Goal: Task Accomplishment & Management: Use online tool/utility

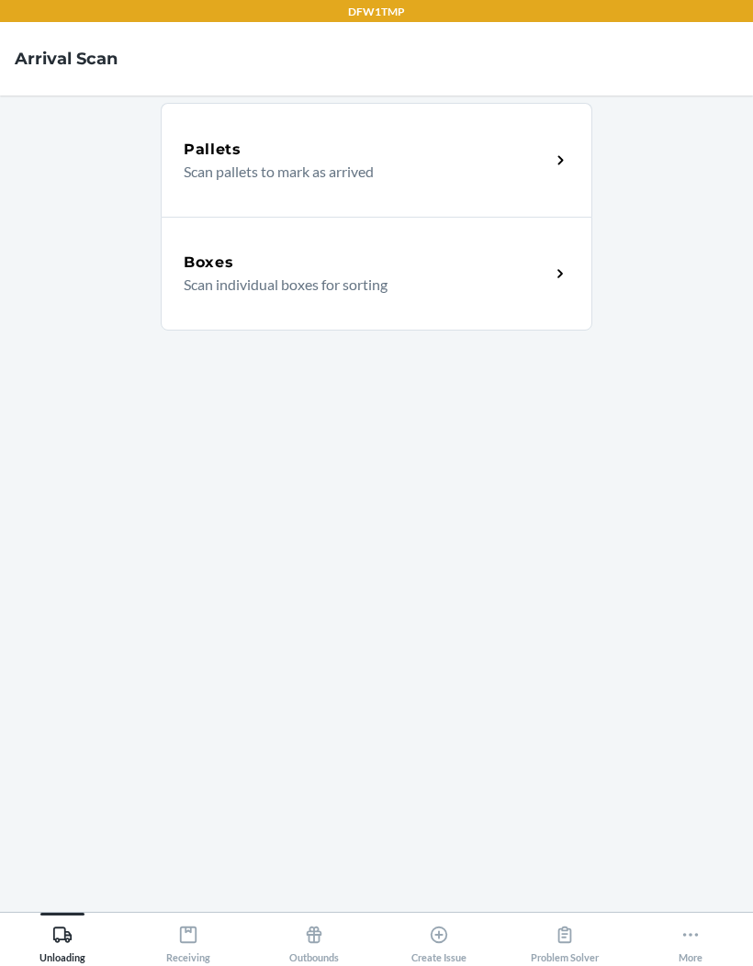
scroll to position [75, 0]
click at [570, 937] on icon at bounding box center [565, 935] width 20 height 20
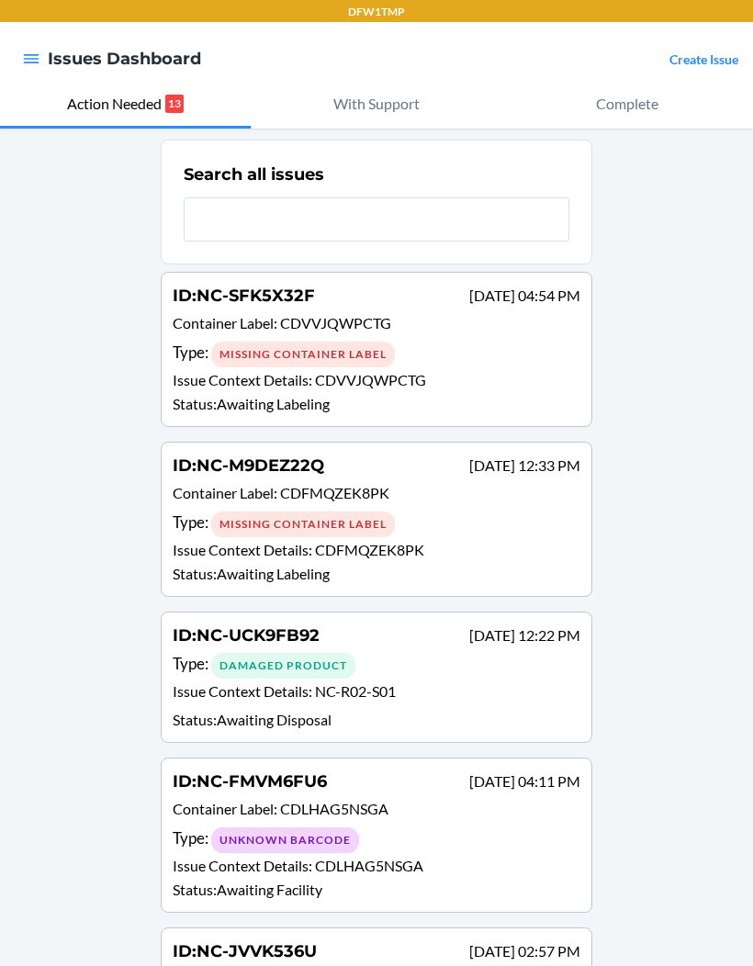
click at [219, 354] on div "Missing Container Label" at bounding box center [303, 355] width 184 height 26
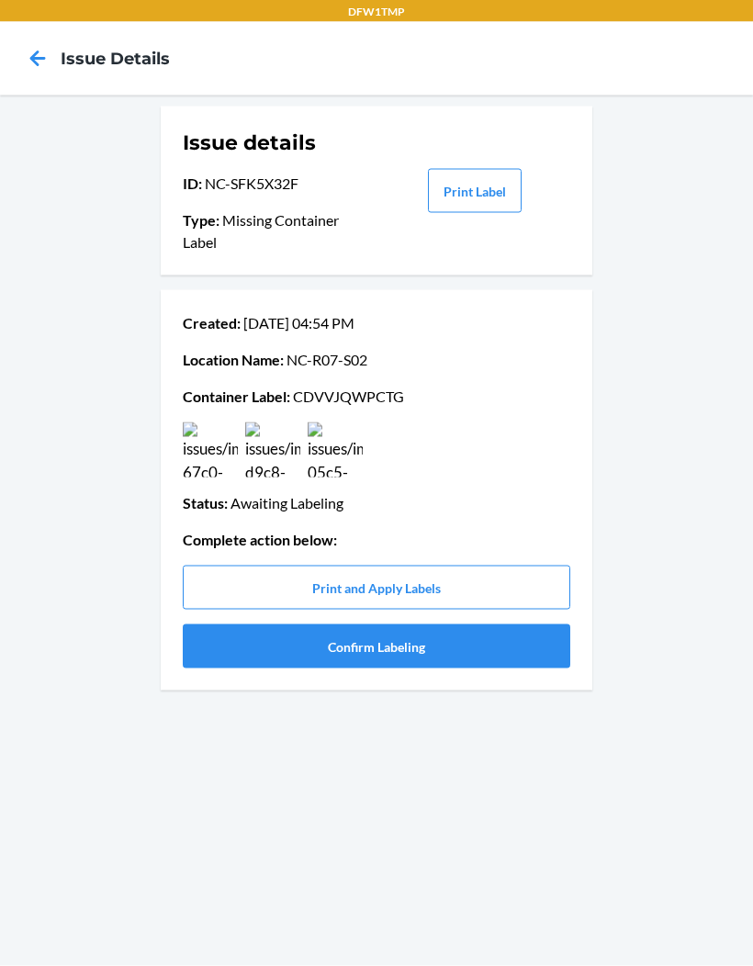
scroll to position [48, 0]
click at [223, 423] on img at bounding box center [210, 450] width 55 height 55
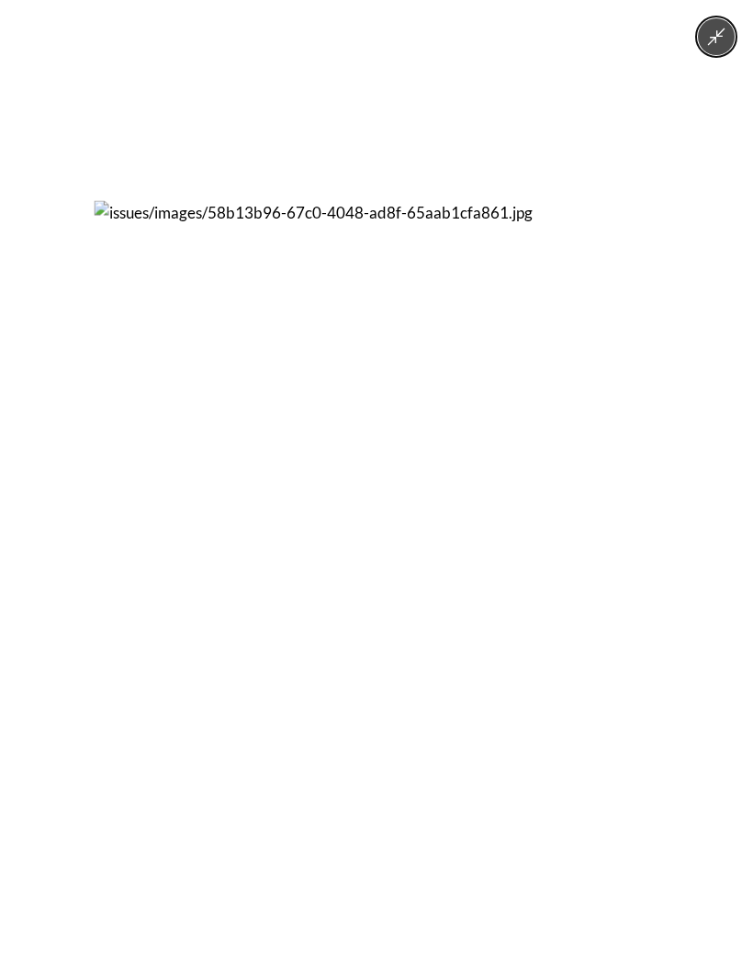
click at [48, 434] on div at bounding box center [376, 483] width 753 height 966
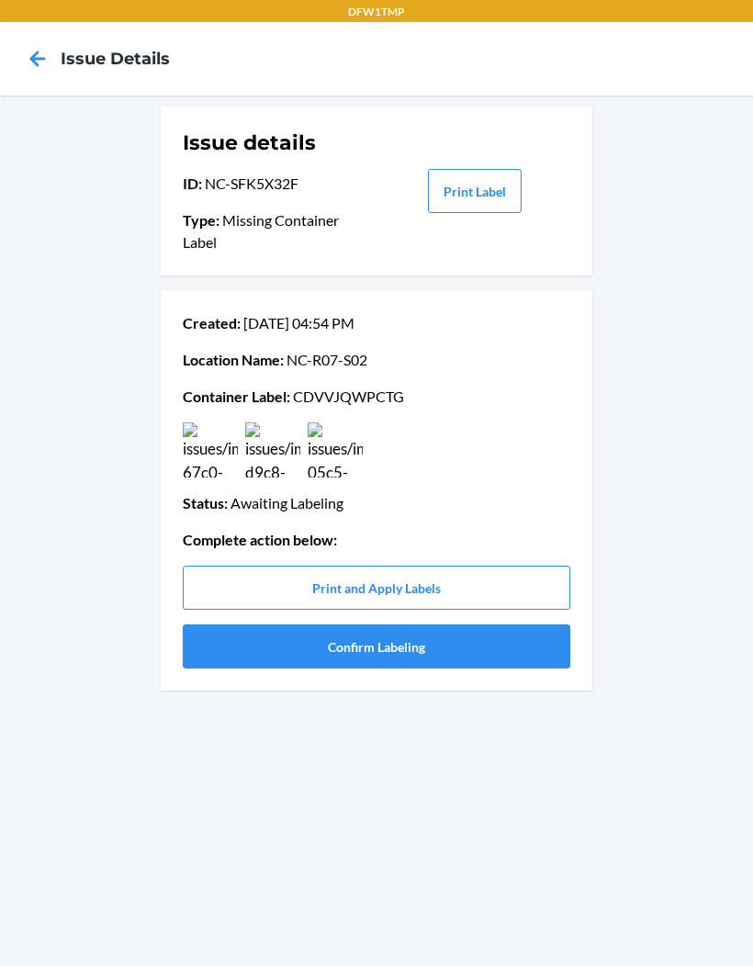
click at [282, 423] on img at bounding box center [272, 450] width 55 height 55
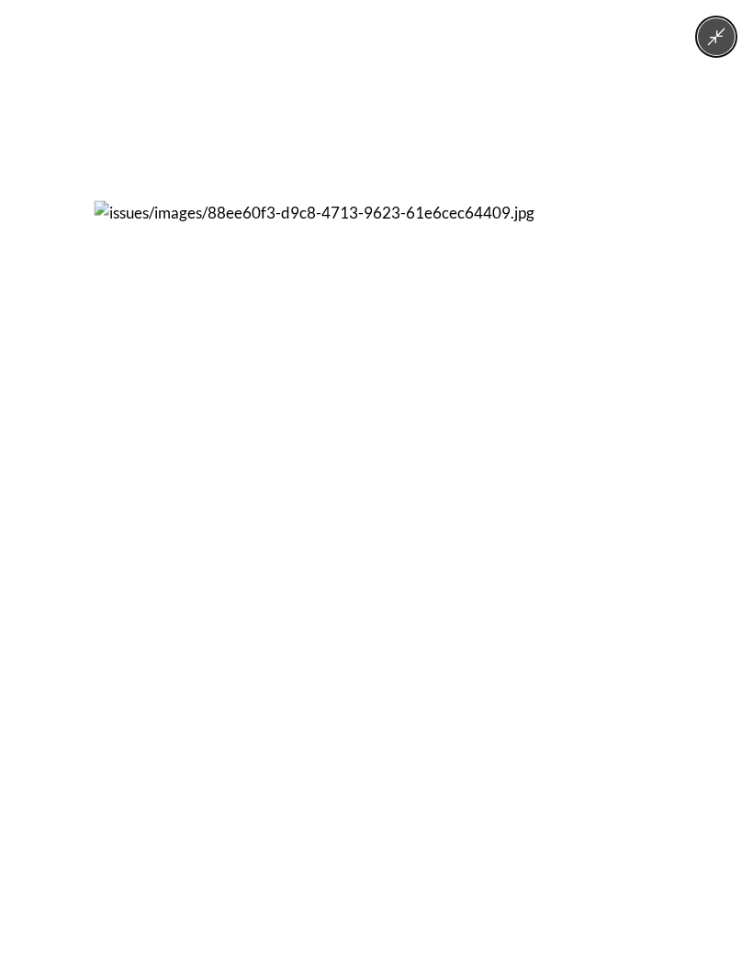
click at [46, 426] on div at bounding box center [376, 483] width 753 height 966
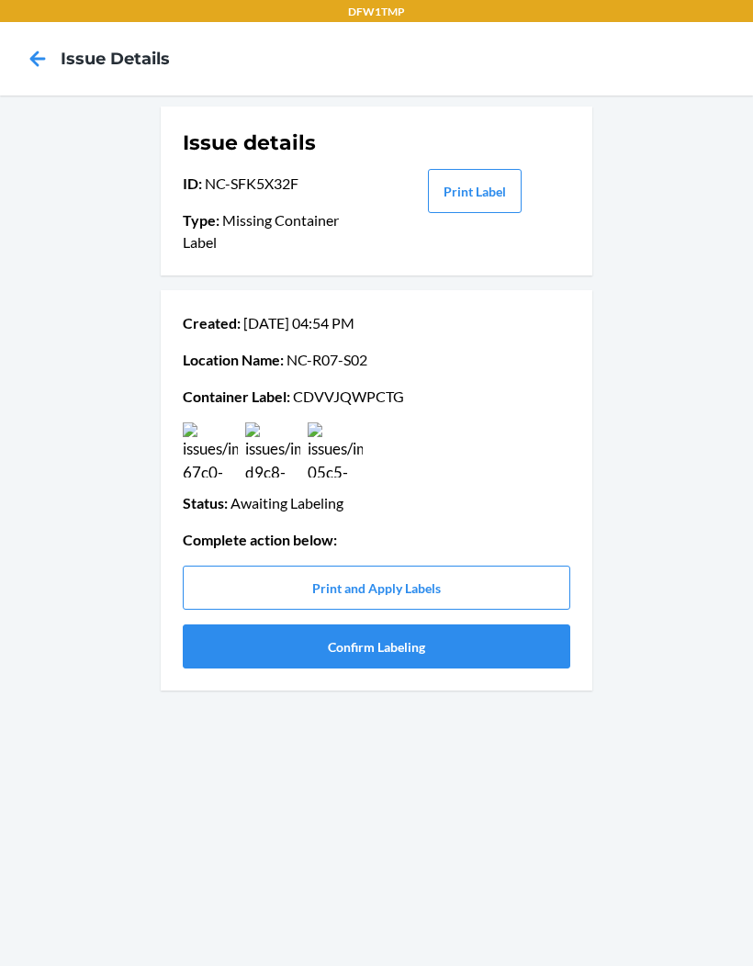
click at [216, 625] on button "Confirm Labeling" at bounding box center [377, 647] width 388 height 44
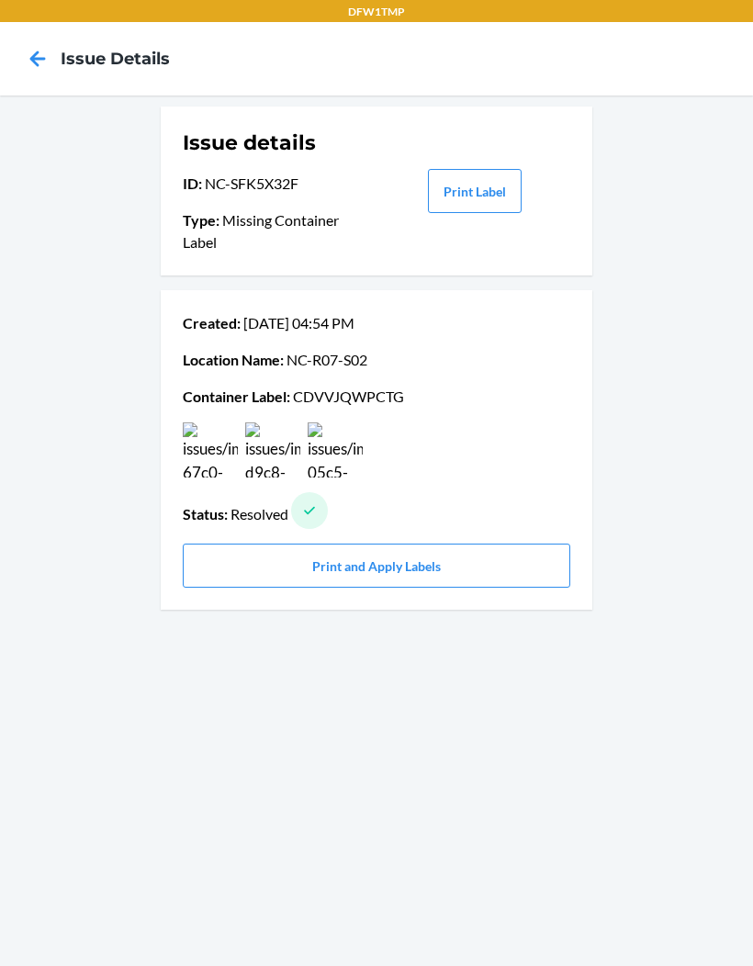
click at [24, 43] on icon at bounding box center [37, 58] width 31 height 31
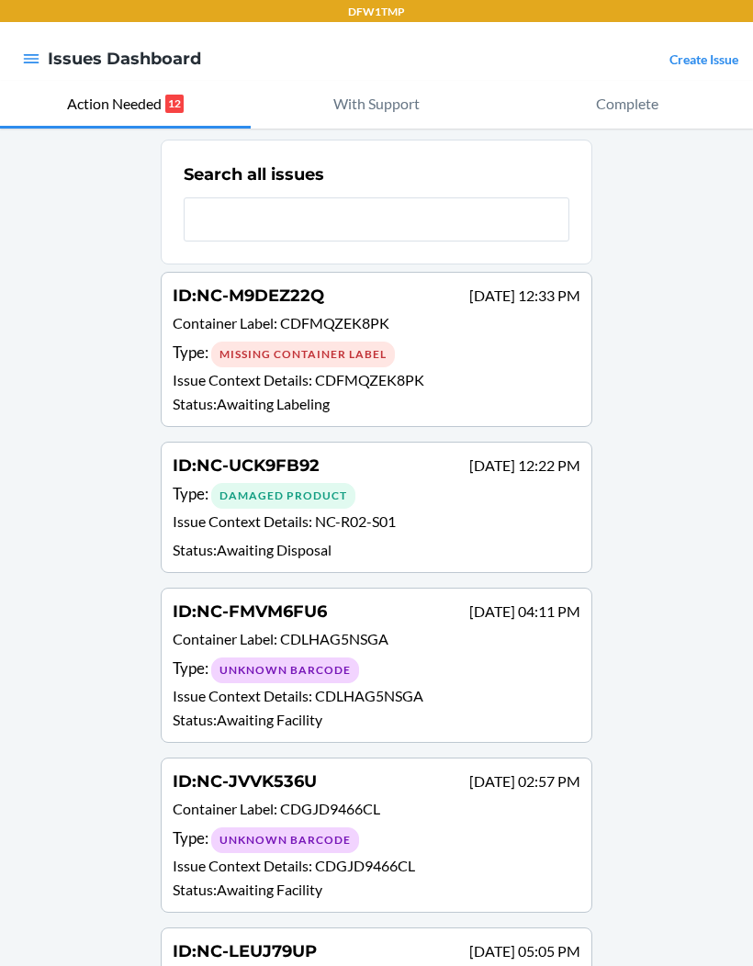
click at [188, 388] on p "Issue Context Details : CDFMQZEK8PK" at bounding box center [377, 380] width 408 height 22
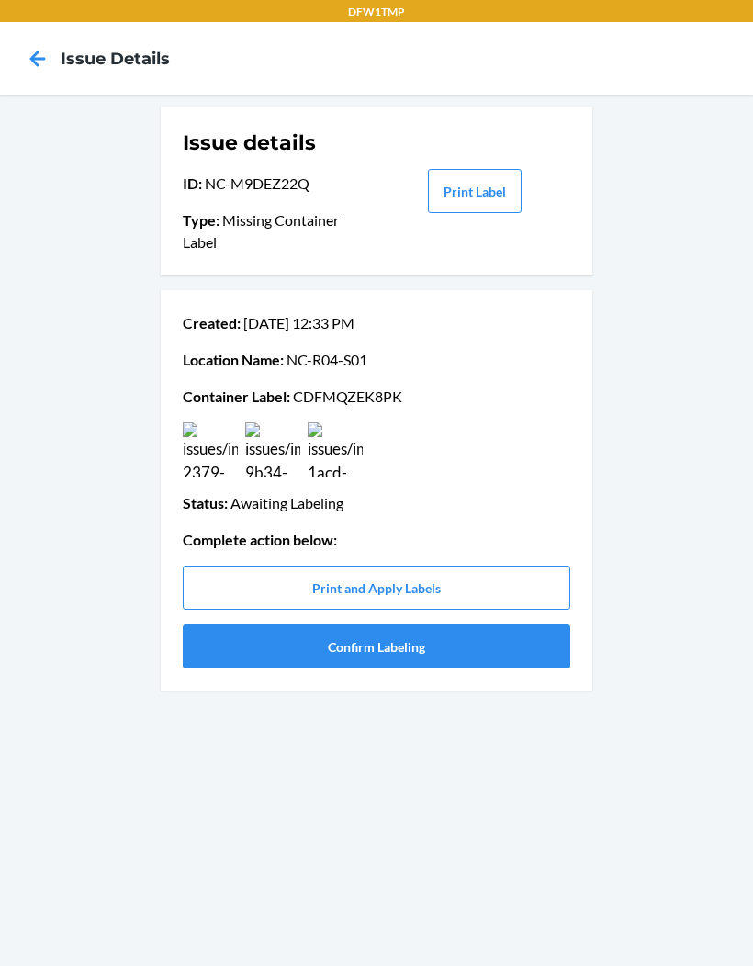
click at [191, 452] on img at bounding box center [210, 450] width 55 height 55
click at [224, 448] on img at bounding box center [210, 450] width 55 height 55
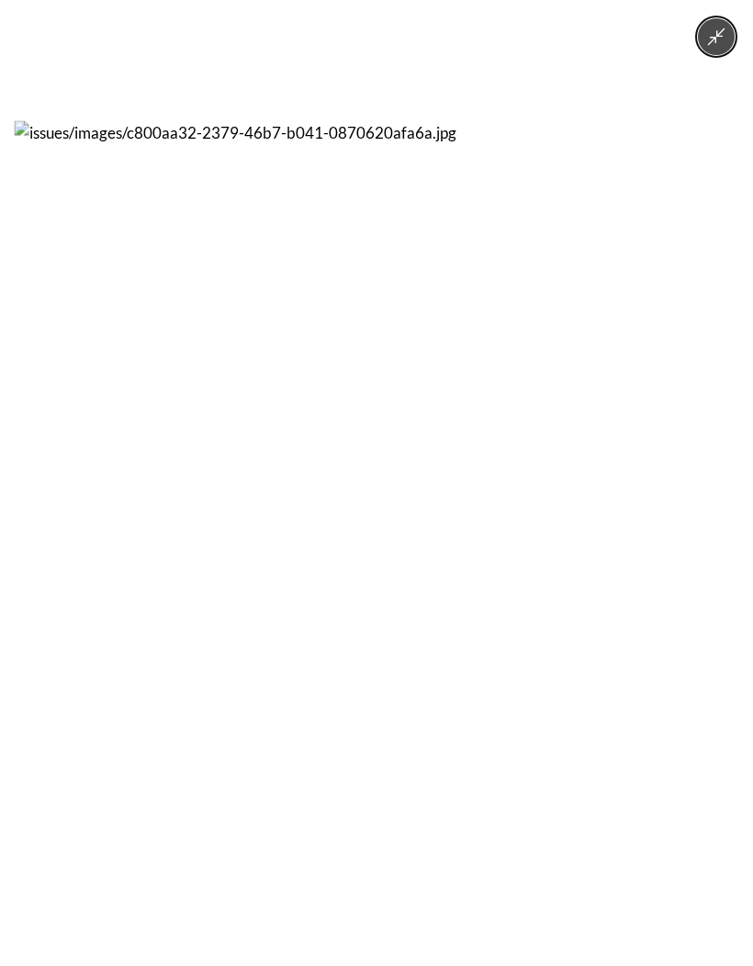
click at [76, 512] on img at bounding box center [377, 483] width 725 height 725
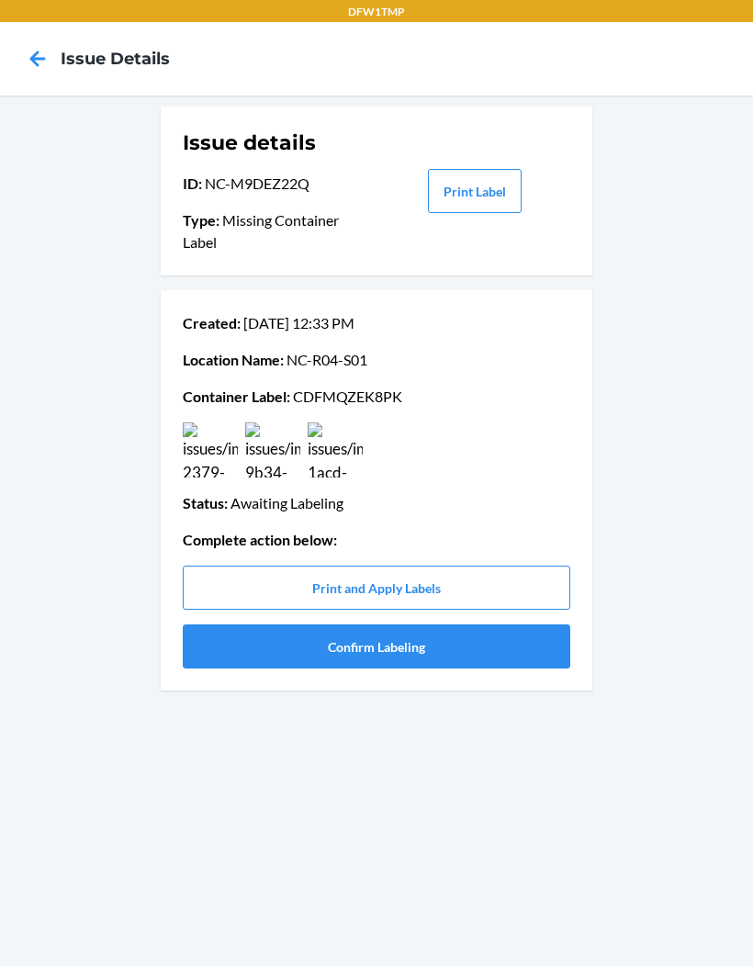
click at [345, 456] on img at bounding box center [335, 450] width 55 height 55
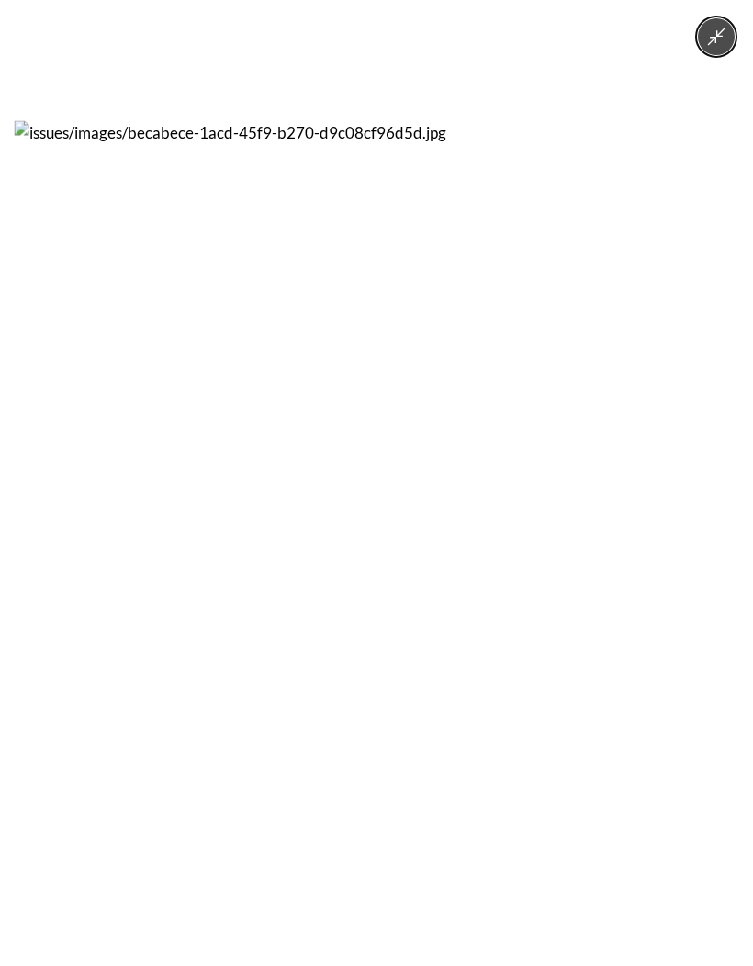
click at [25, 509] on img at bounding box center [377, 483] width 725 height 725
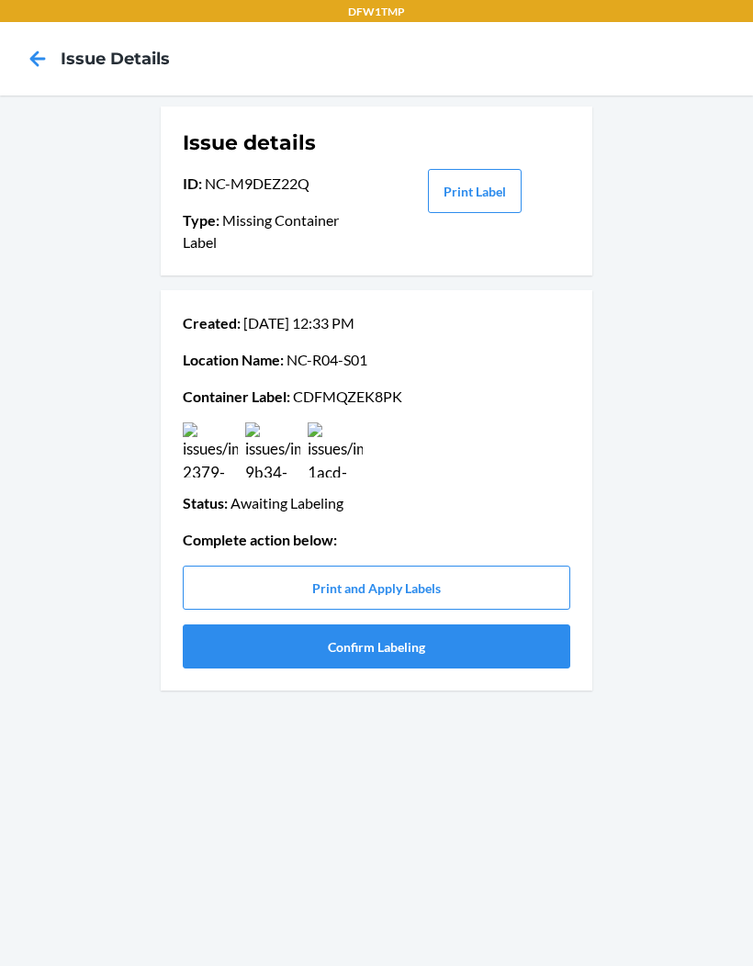
click at [213, 652] on button "Confirm Labeling" at bounding box center [377, 647] width 388 height 44
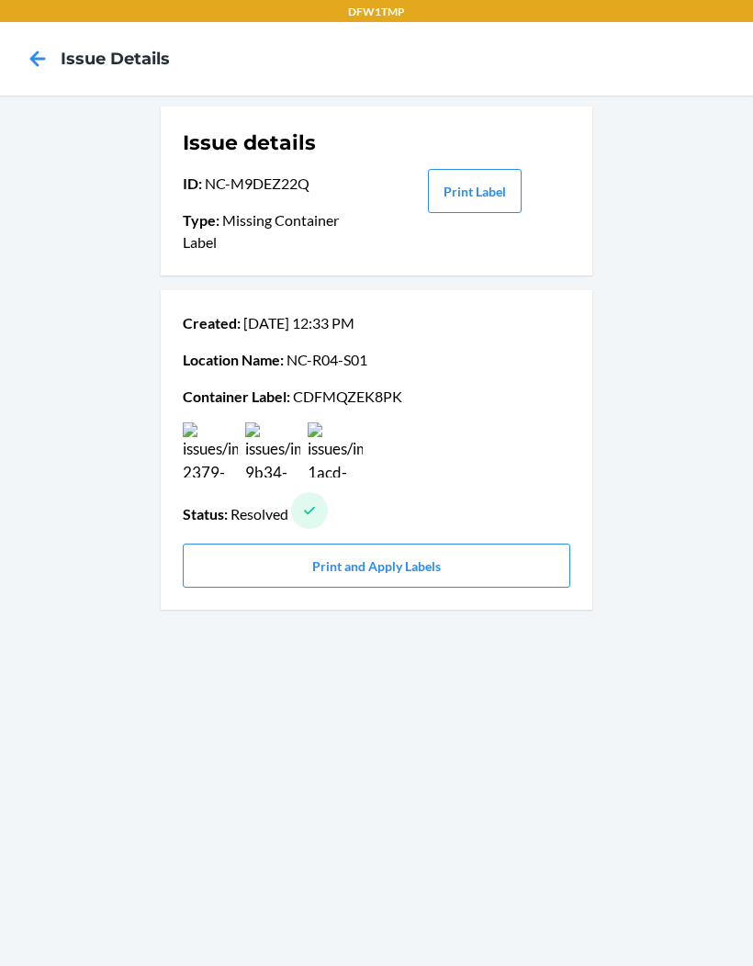
click at [27, 63] on icon at bounding box center [37, 58] width 31 height 31
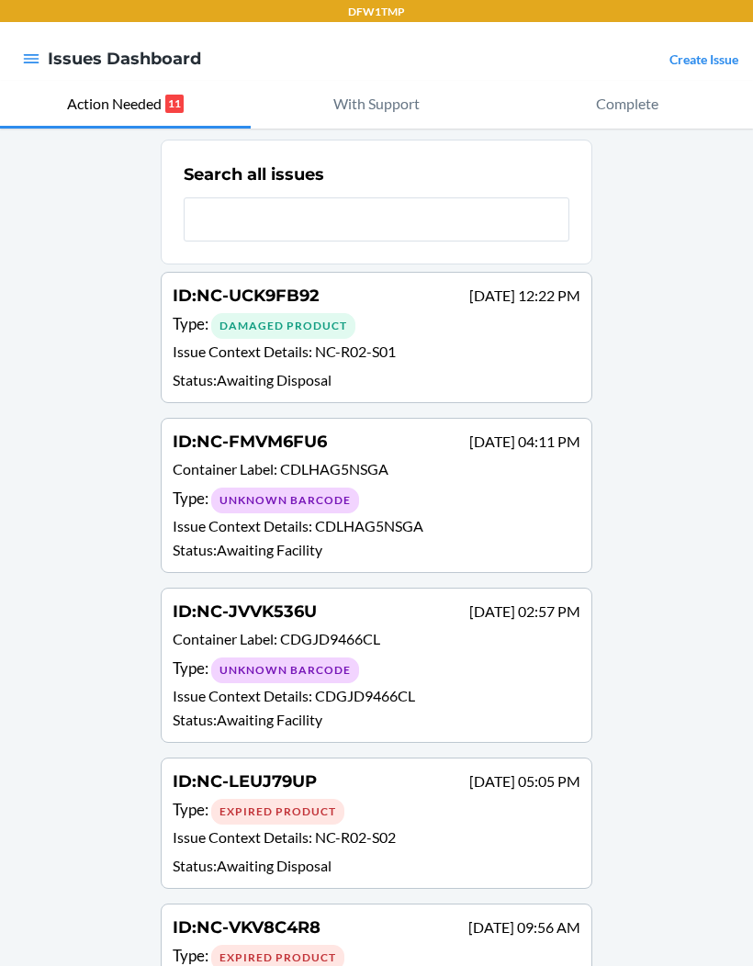
click at [199, 349] on p "Issue Context Details : NC-R02-S01" at bounding box center [377, 354] width 408 height 27
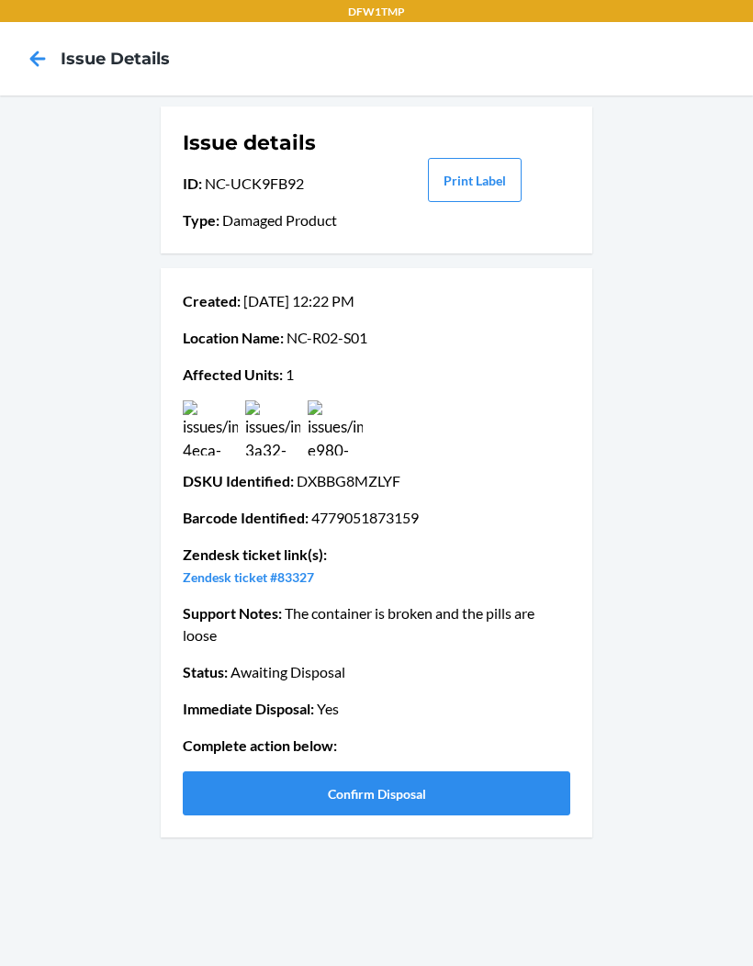
click at [199, 430] on img at bounding box center [210, 428] width 55 height 55
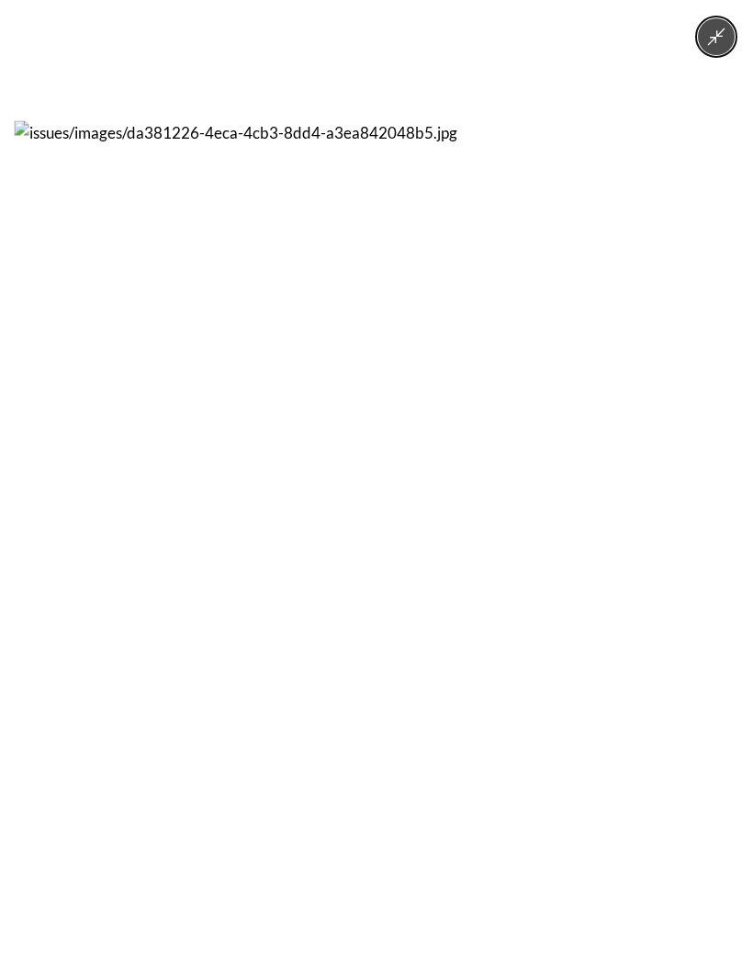
click at [45, 316] on img at bounding box center [377, 483] width 725 height 725
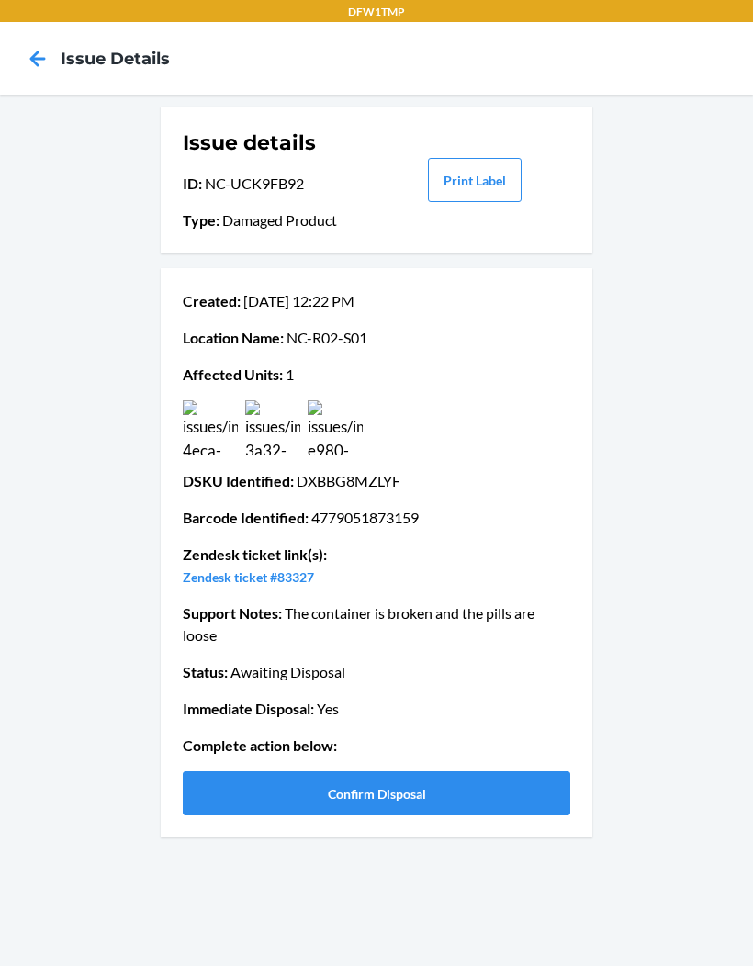
click at [222, 780] on button "Confirm Disposal" at bounding box center [377, 794] width 388 height 44
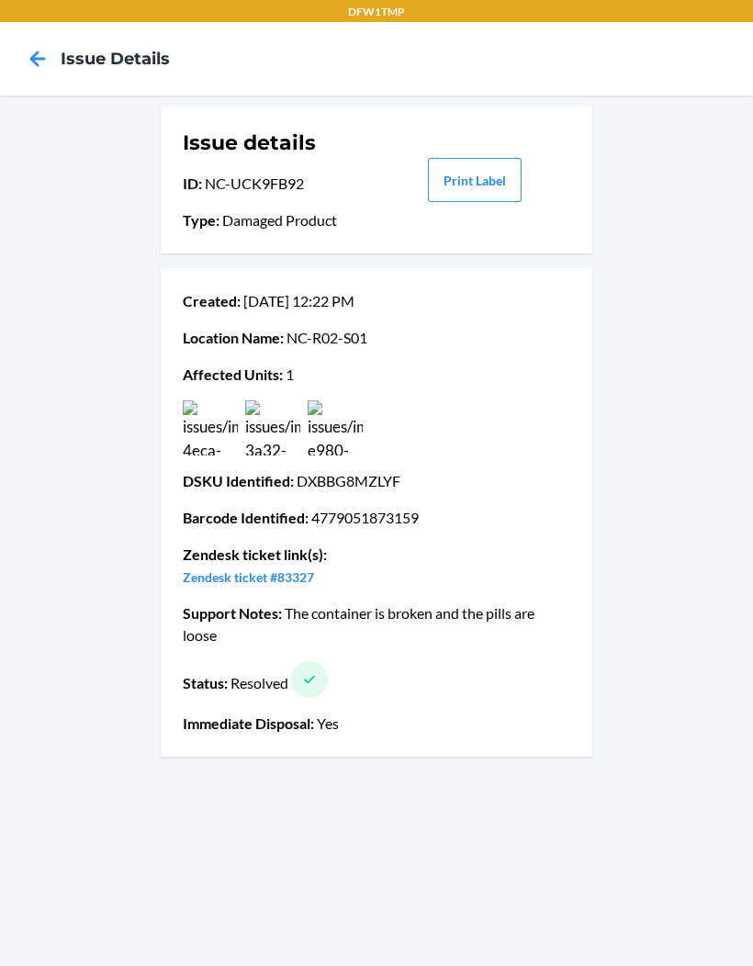
click at [23, 54] on icon at bounding box center [37, 58] width 31 height 31
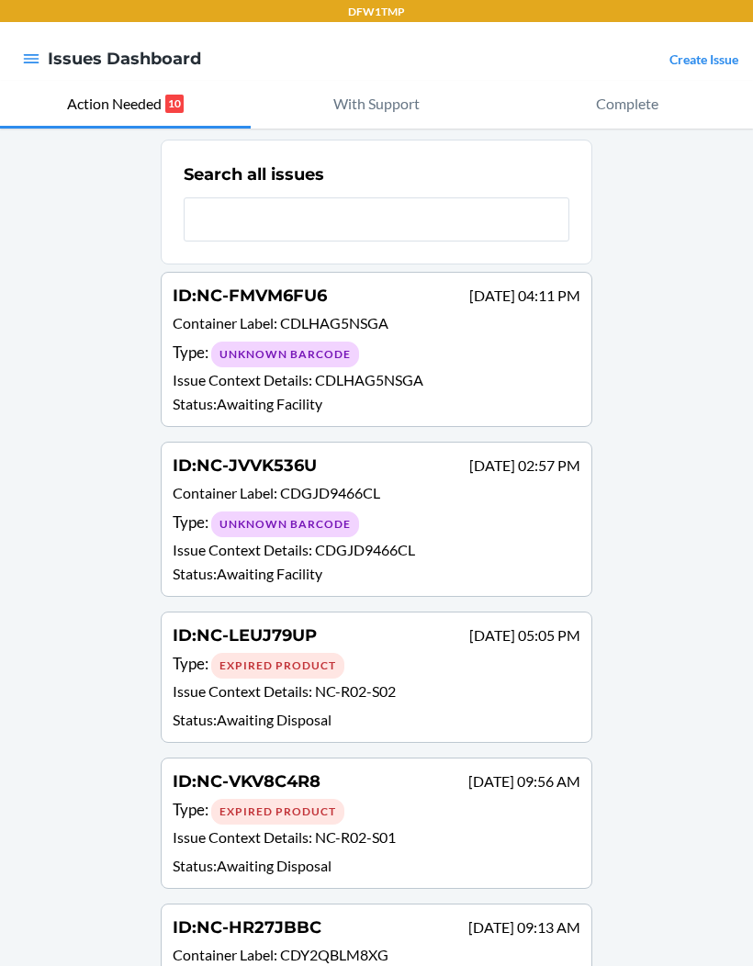
click at [195, 384] on p "Issue Context Details : CDLHAG5NSGA" at bounding box center [377, 380] width 408 height 22
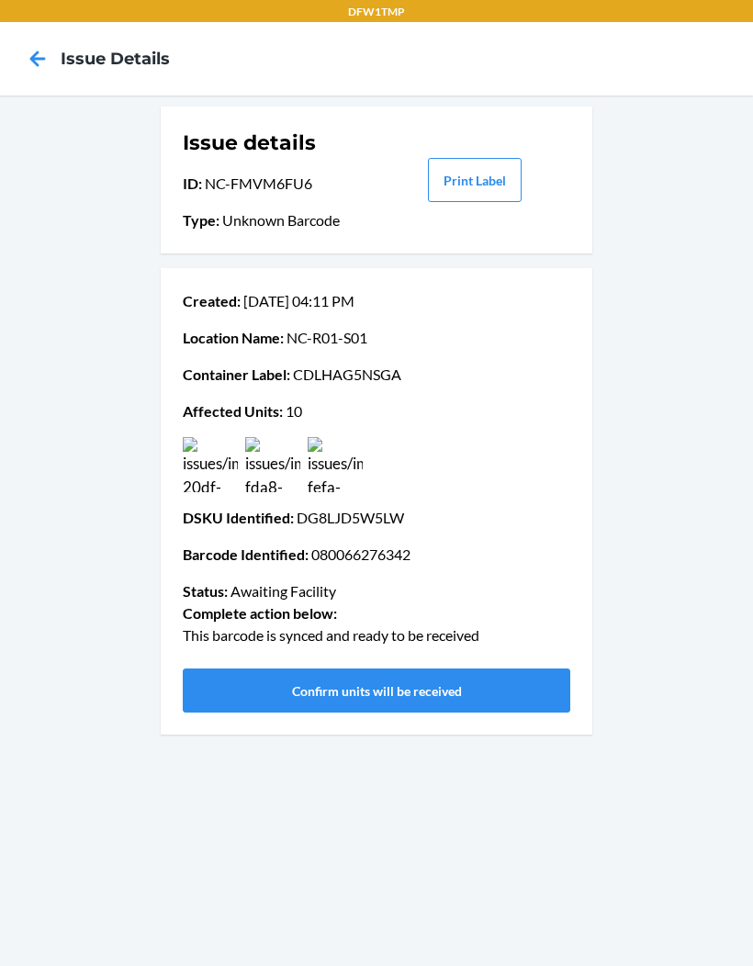
click at [205, 467] on img at bounding box center [210, 464] width 55 height 55
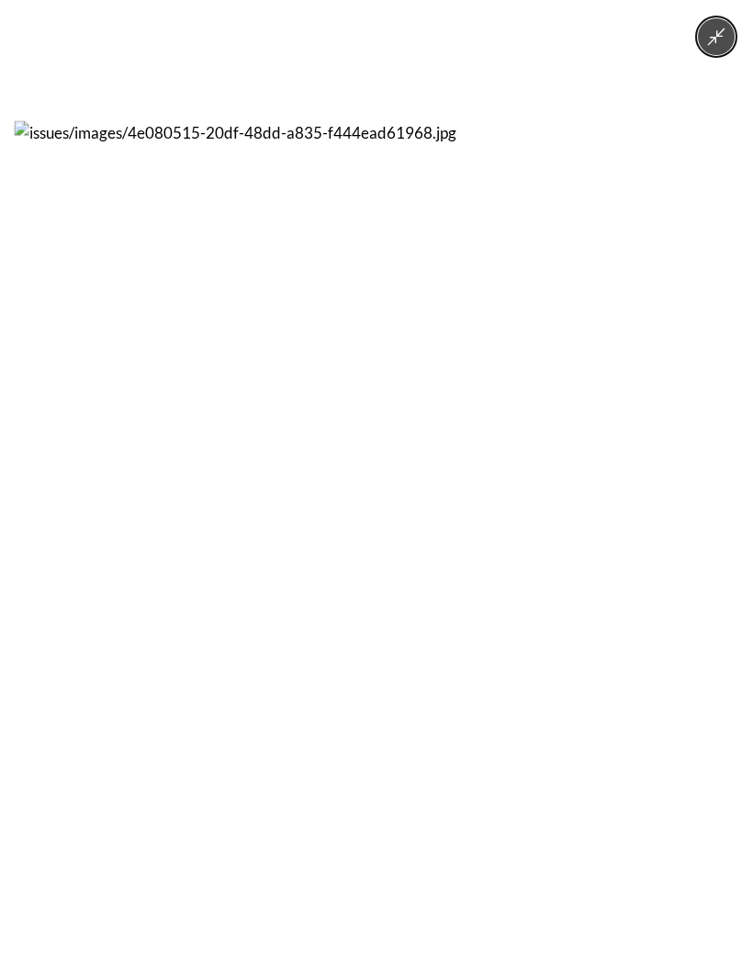
click at [108, 468] on img at bounding box center [377, 483] width 725 height 725
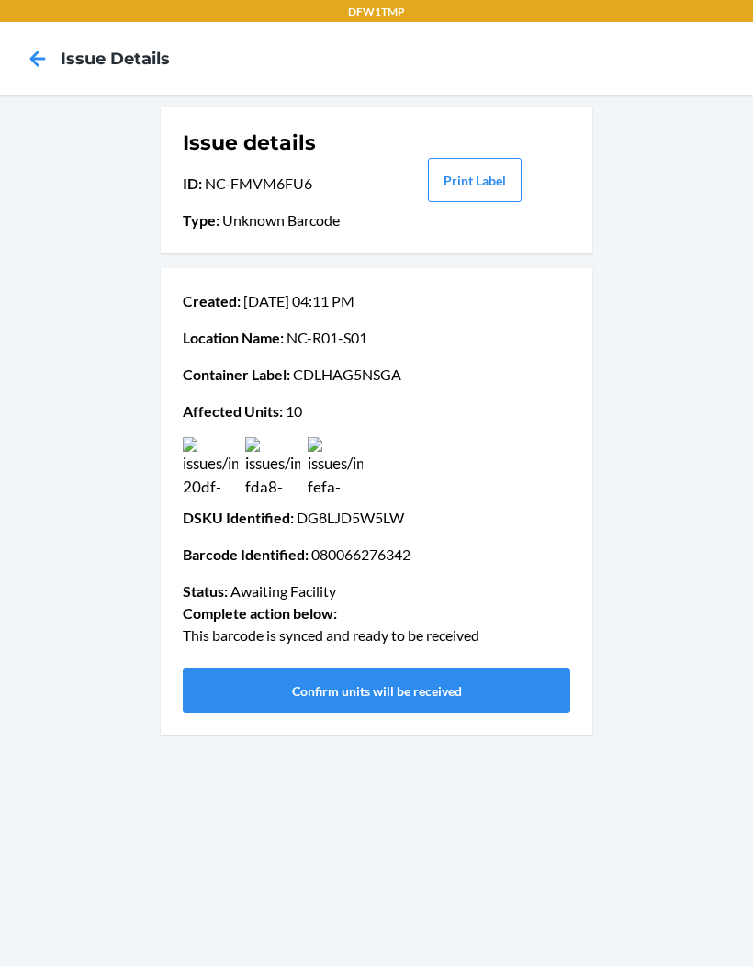
click at [287, 471] on img at bounding box center [272, 464] width 55 height 55
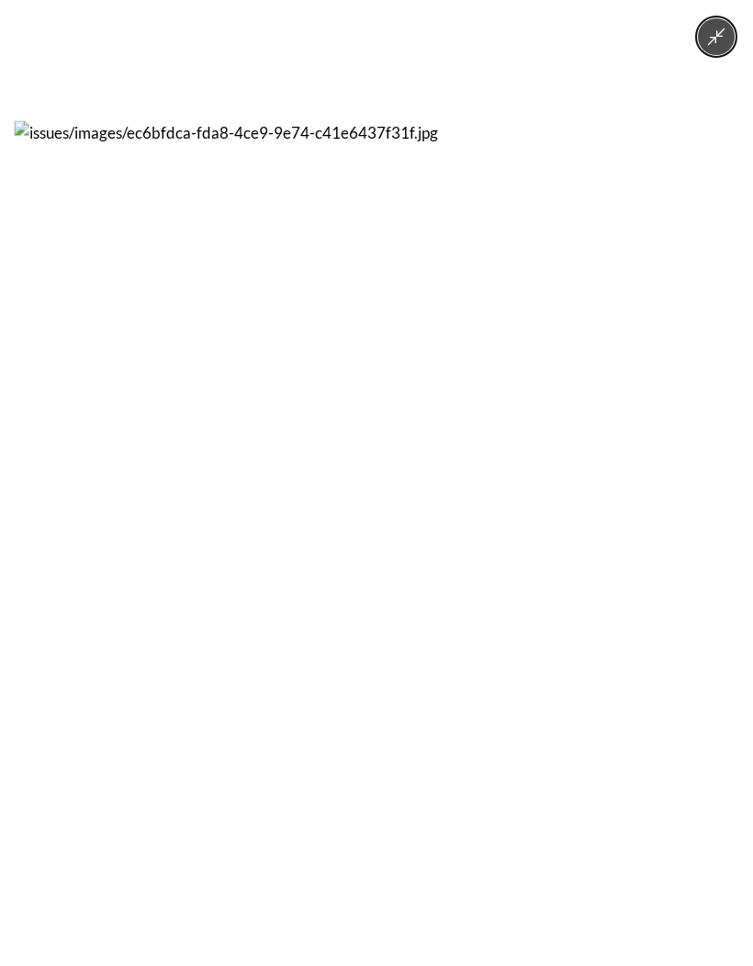
click at [187, 485] on img at bounding box center [377, 483] width 725 height 725
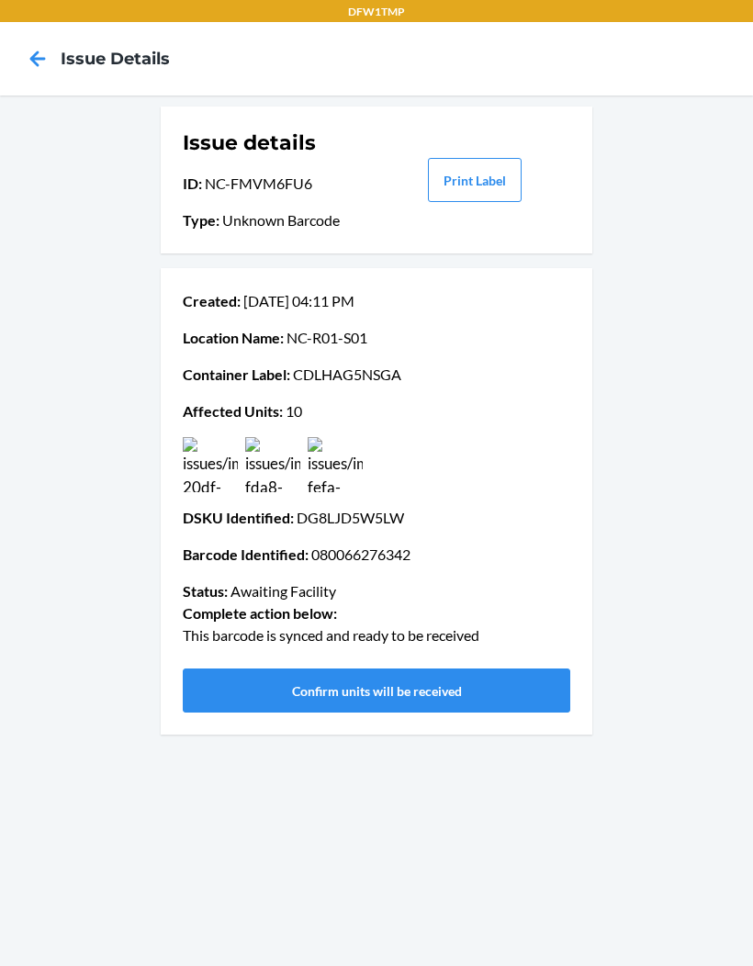
click at [30, 72] on icon at bounding box center [37, 58] width 31 height 31
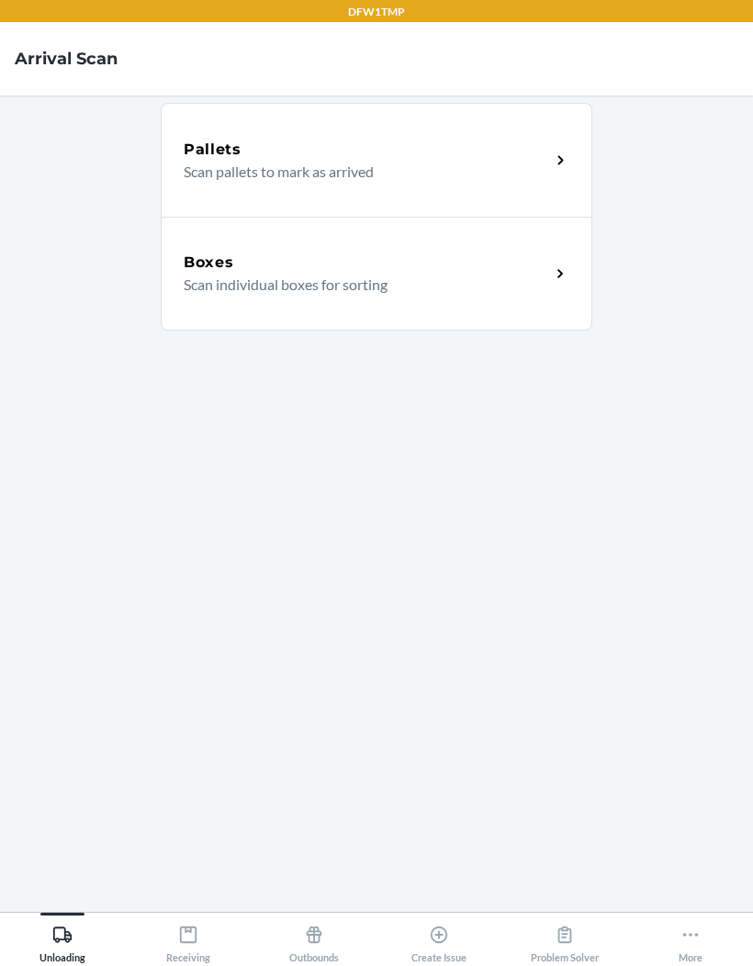
scroll to position [75, 0]
click at [194, 943] on icon at bounding box center [188, 935] width 17 height 17
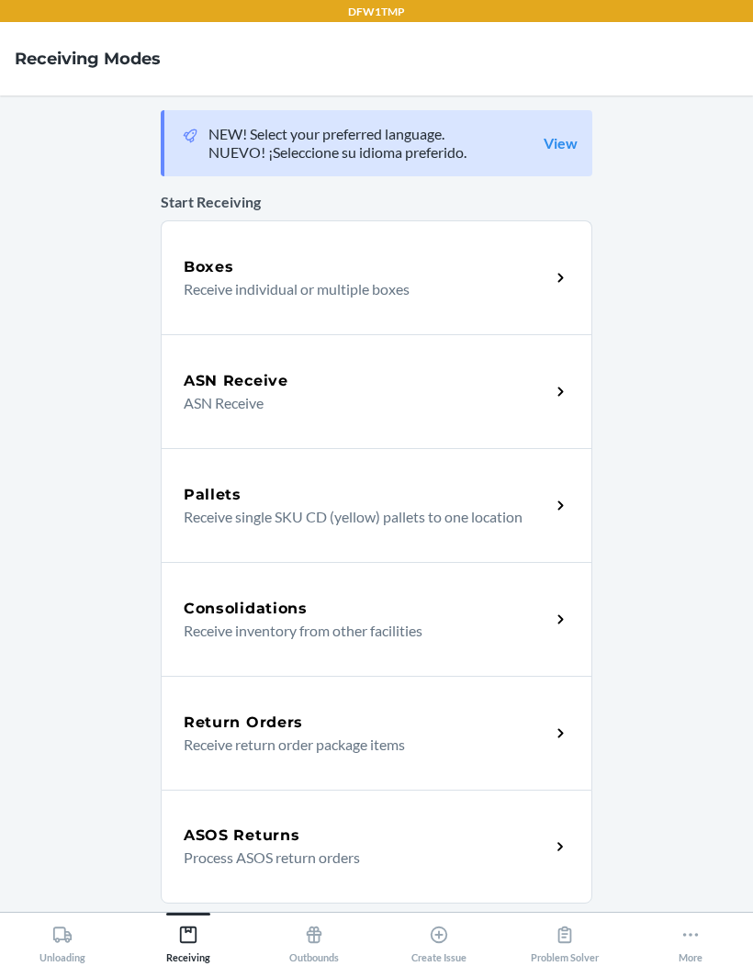
click at [212, 278] on p "Receive individual or multiple boxes" at bounding box center [360, 289] width 352 height 22
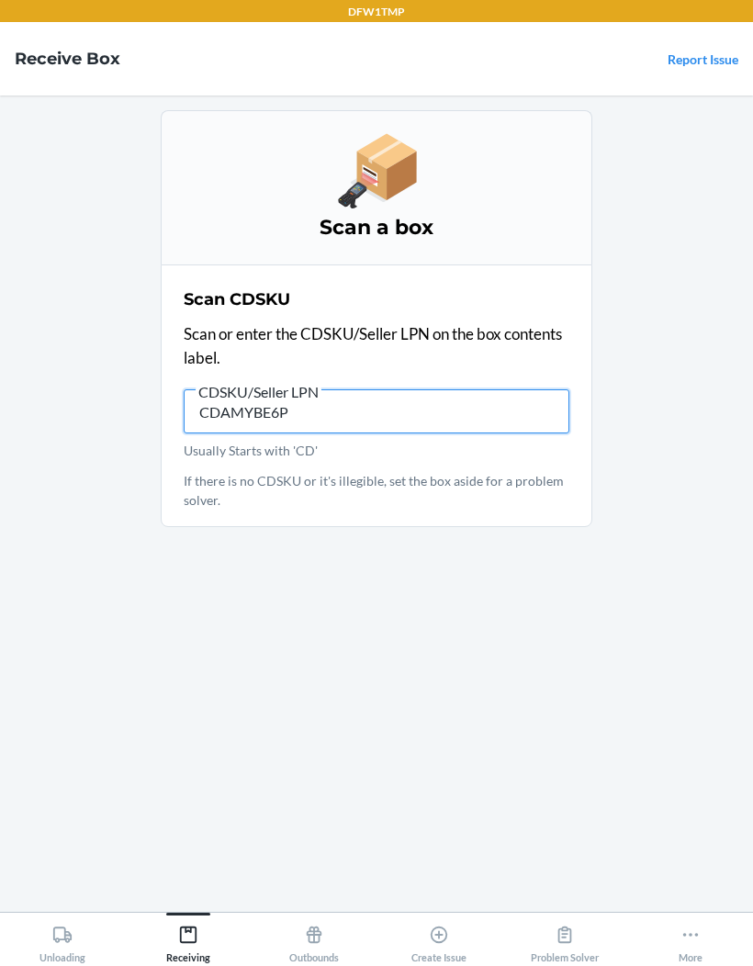
type input "CDAMYBE6PP"
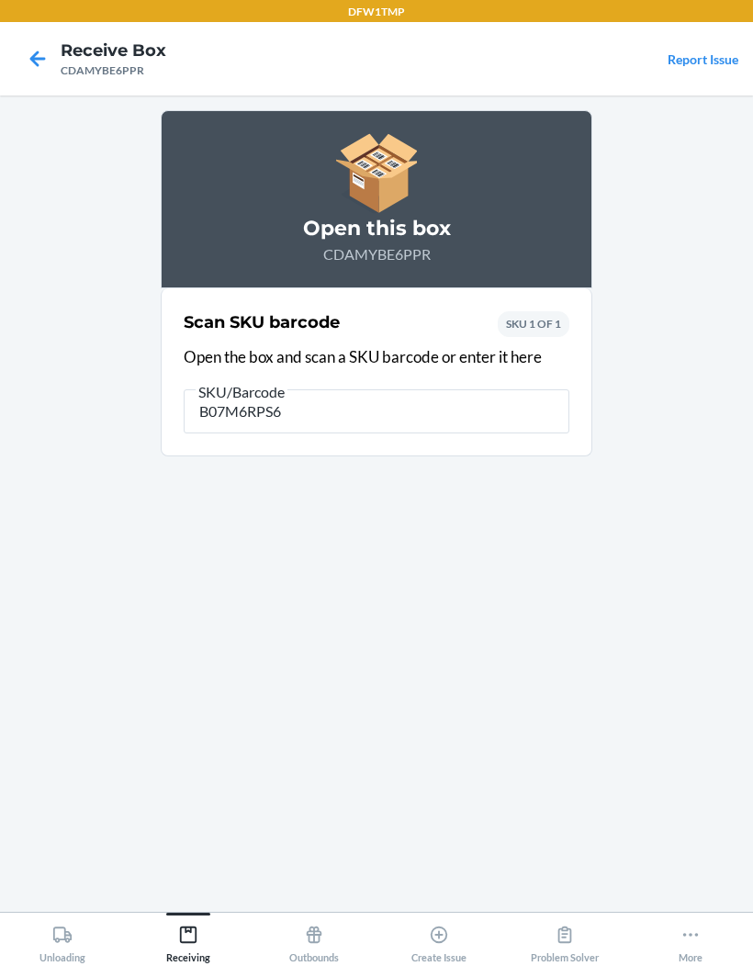
type input "B07M6RPS6Z"
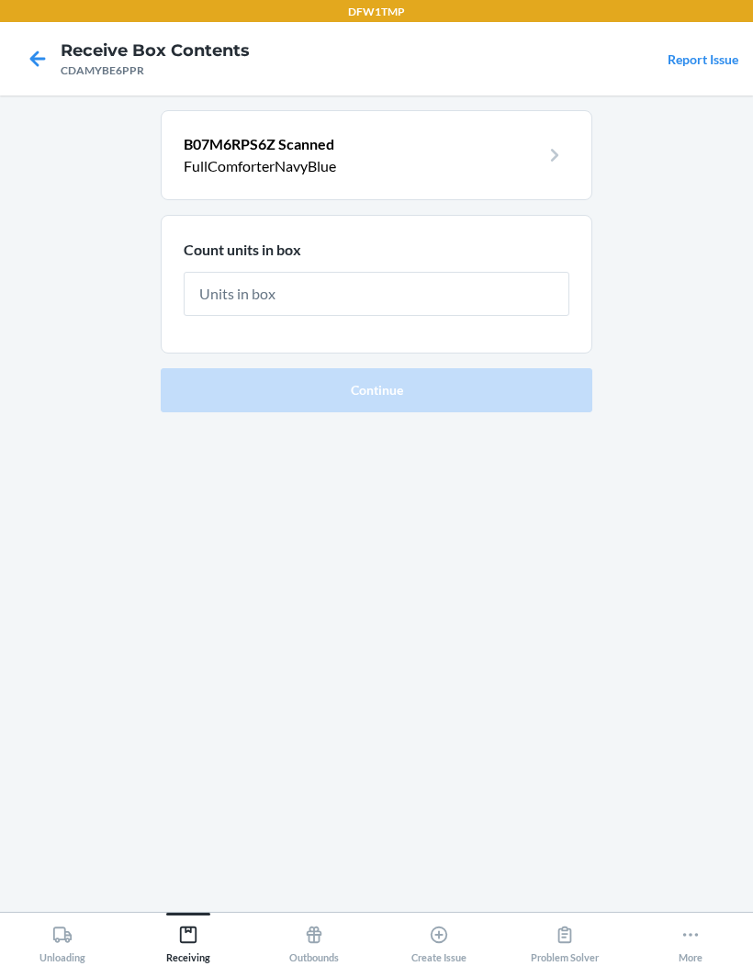
type input "3"
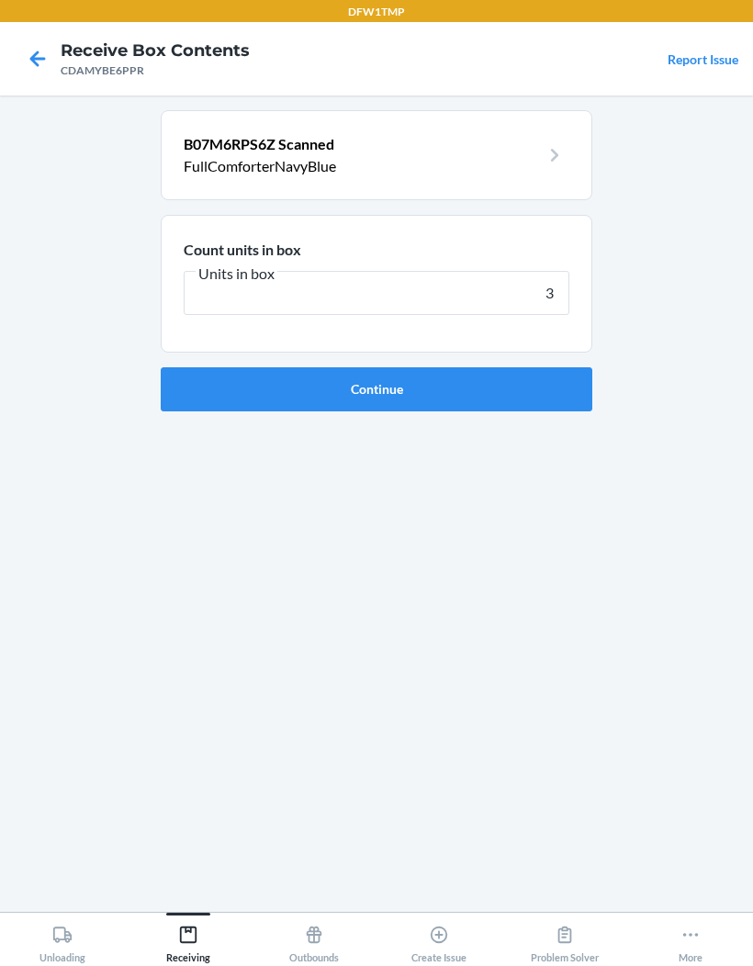
click at [298, 388] on button "Continue" at bounding box center [377, 389] width 432 height 44
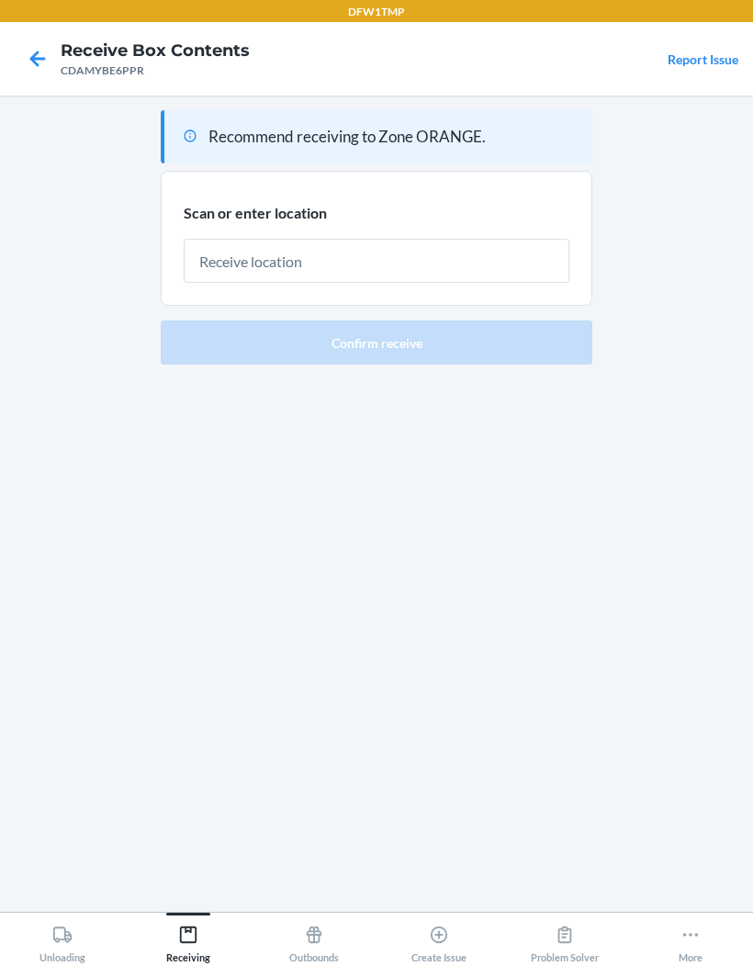
click at [250, 267] on input "text" at bounding box center [377, 261] width 386 height 44
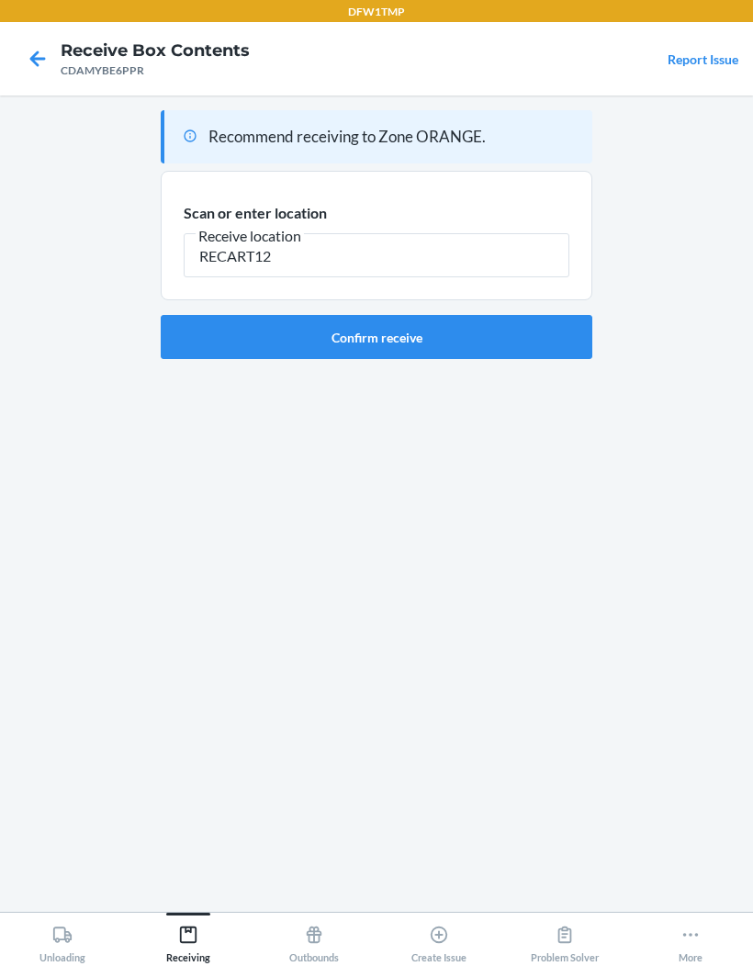
type input "RECART12"
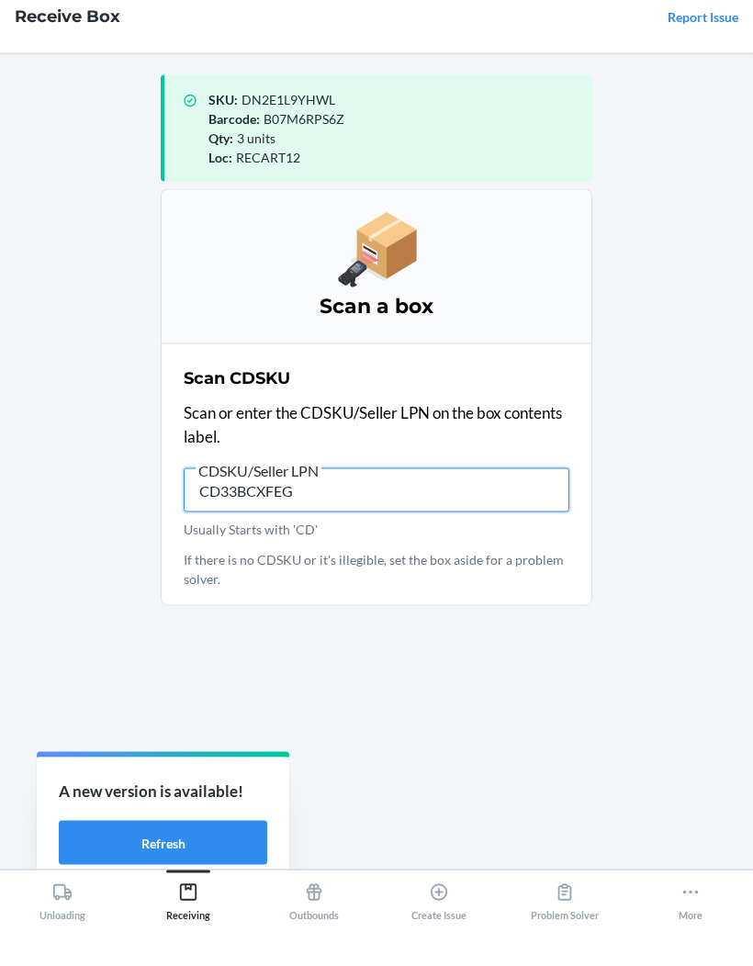
type input "CD33BCXFEGE"
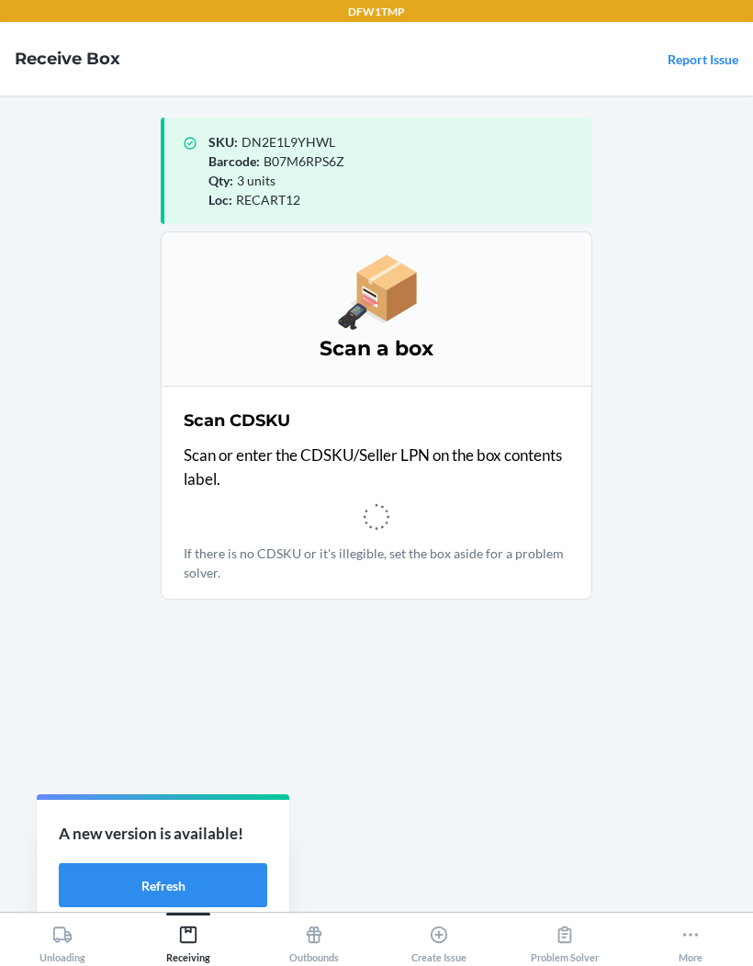
scroll to position [75, 0]
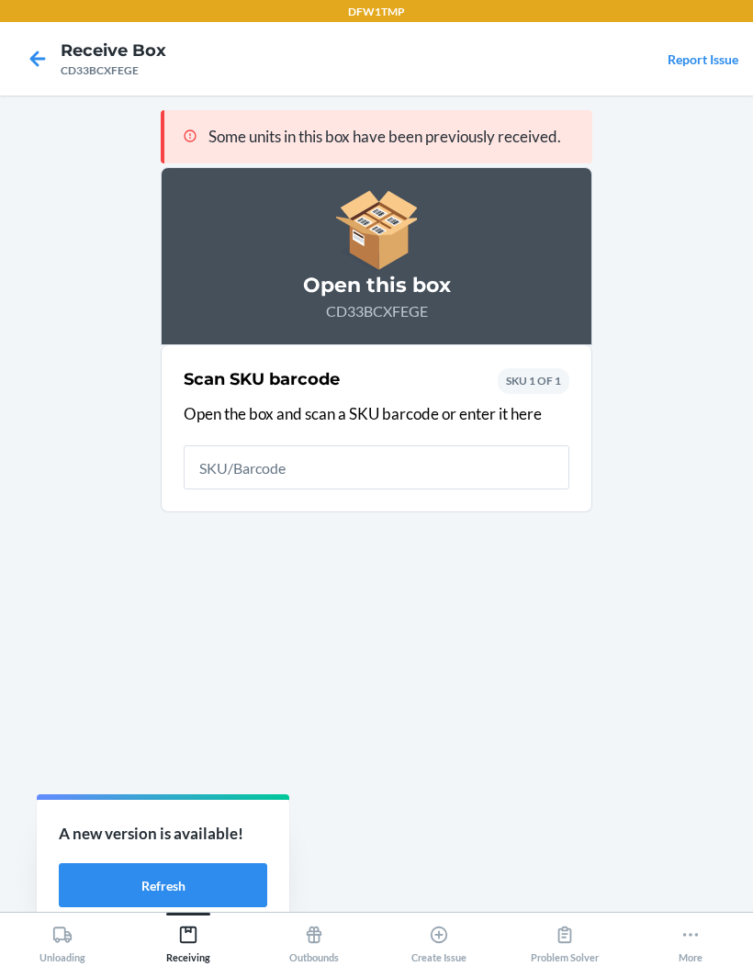
click at [245, 362] on div "Scan SKU barcode Open the box and scan a SKU barcode or enter it here SKU 1 OF 1" at bounding box center [377, 429] width 386 height 134
click at [231, 446] on input "text" at bounding box center [377, 468] width 386 height 44
type input "61352744651"
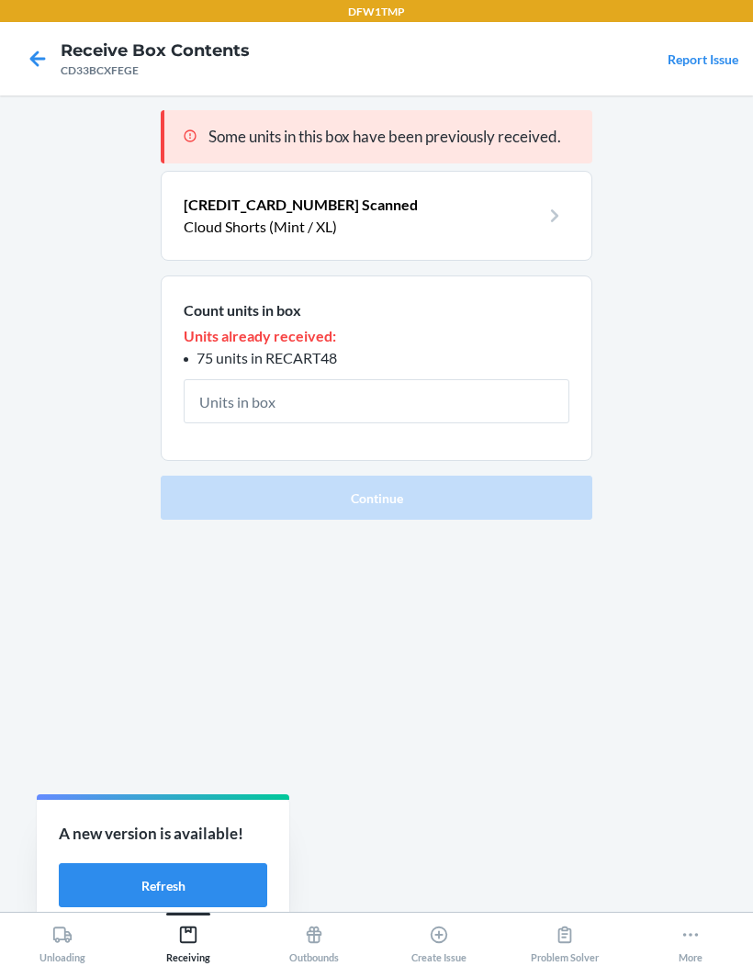
click at [23, 54] on icon at bounding box center [37, 58] width 31 height 31
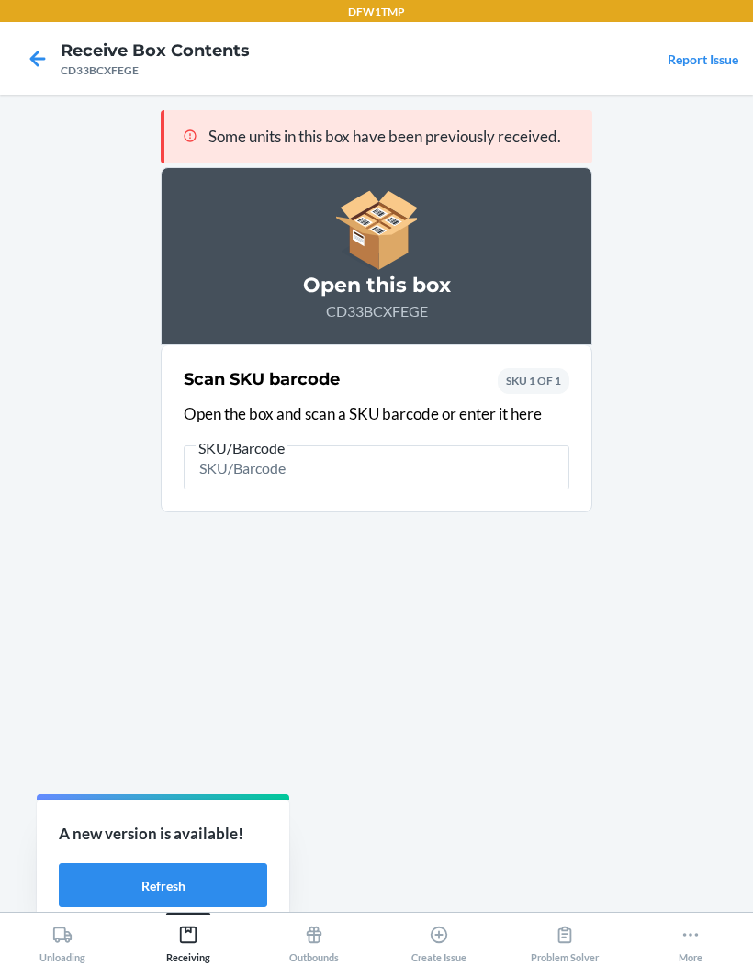
scroll to position [75, 0]
click at [23, 96] on main "Some units in this box have been previously received. Open this box CD33BCXFEGE…" at bounding box center [376, 504] width 753 height 817
click at [22, 57] on icon at bounding box center [37, 58] width 31 height 31
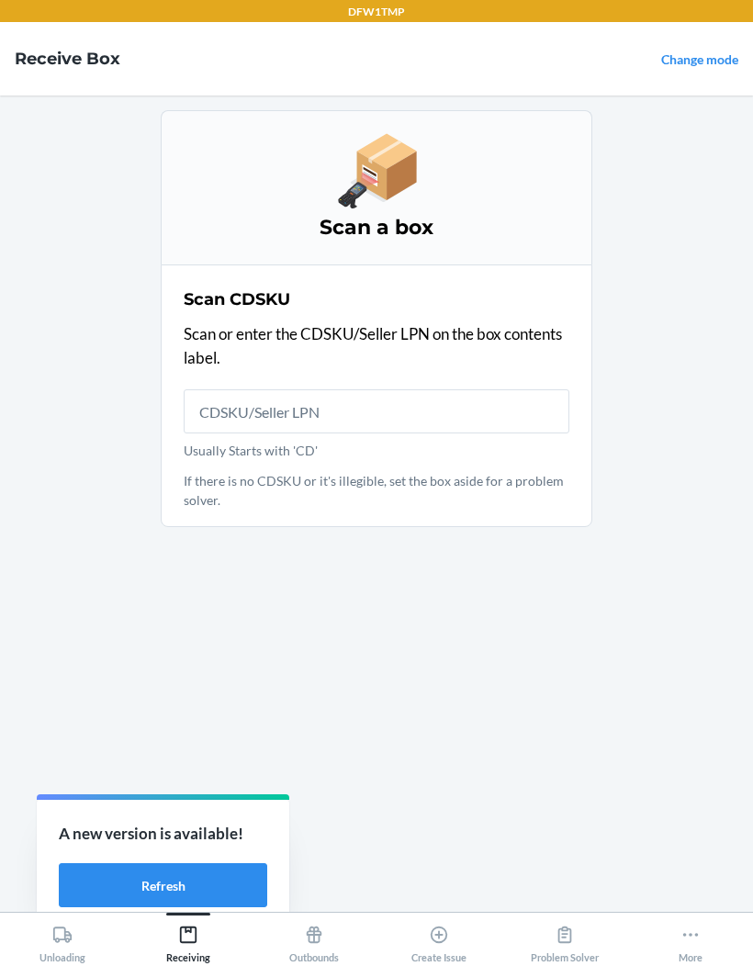
click at [110, 592] on main "Scan a box Scan CDSKU Scan or enter the CDSKU/Seller LPN on the box contents la…" at bounding box center [376, 504] width 753 height 817
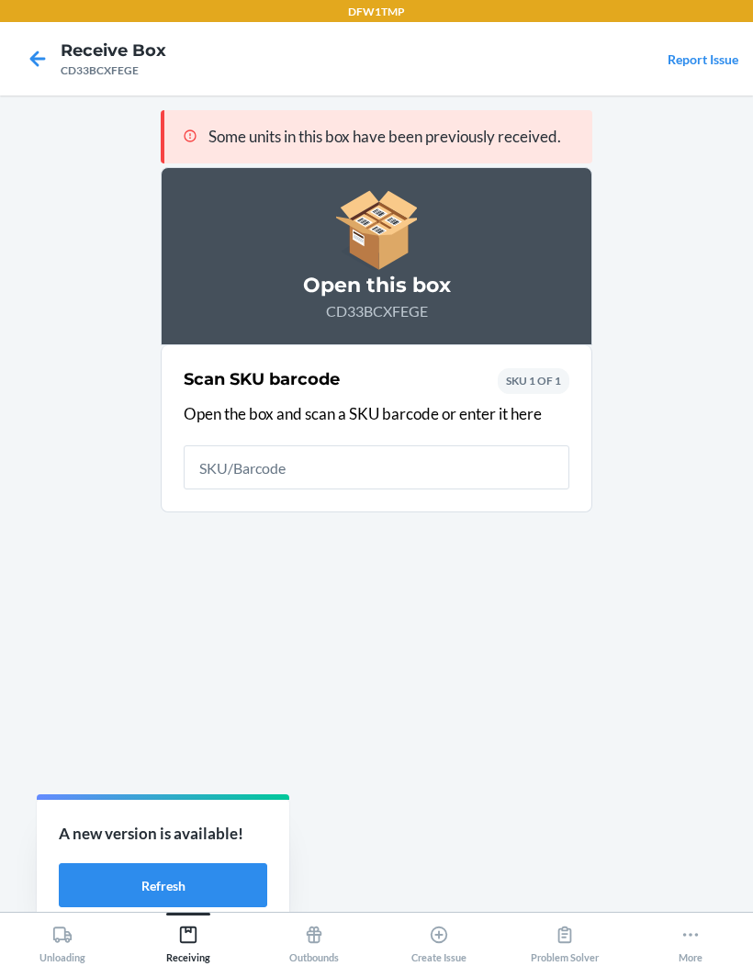
click at [501, 448] on input "text" at bounding box center [377, 468] width 386 height 44
click at [541, 594] on div "Some units in this box have been previously received. Open this box CD33BCXFEGE…" at bounding box center [377, 503] width 432 height 787
click at [544, 446] on input "text" at bounding box center [377, 468] width 386 height 44
type input "6135274465"
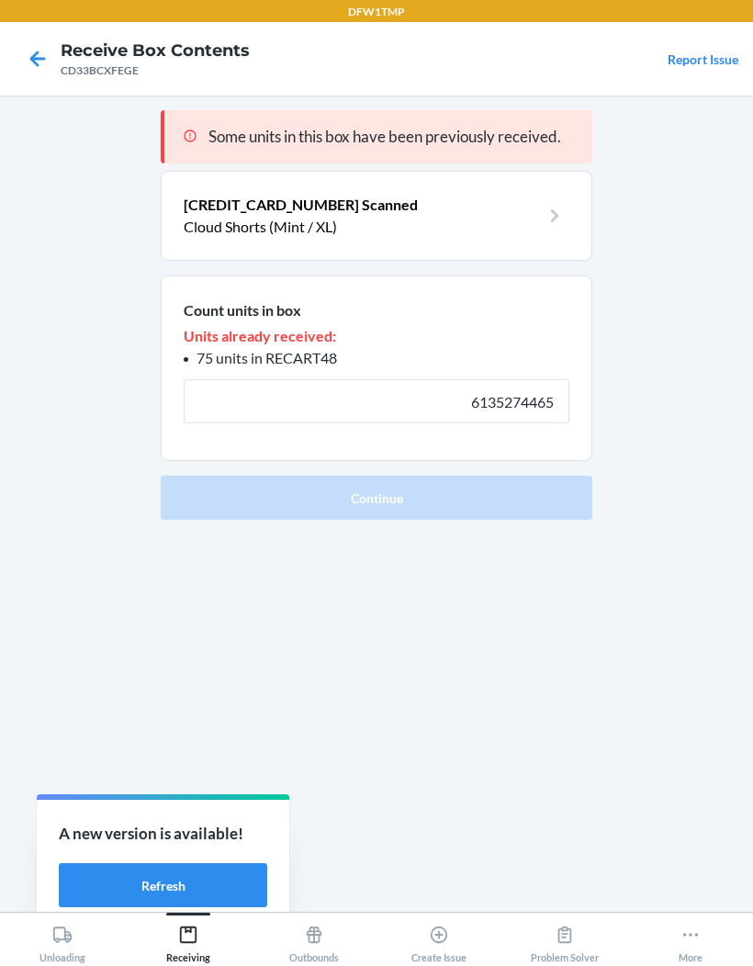
type input "6135274465"
